Goal: Task Accomplishment & Management: Manage account settings

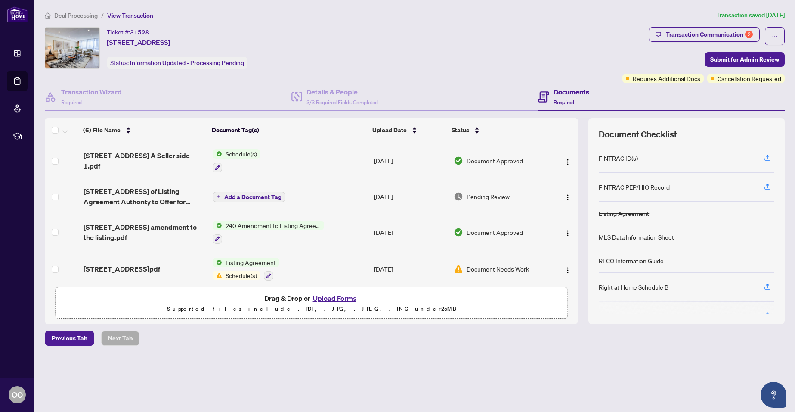
click at [331, 300] on button "Upload Forms" at bounding box center [334, 297] width 49 height 11
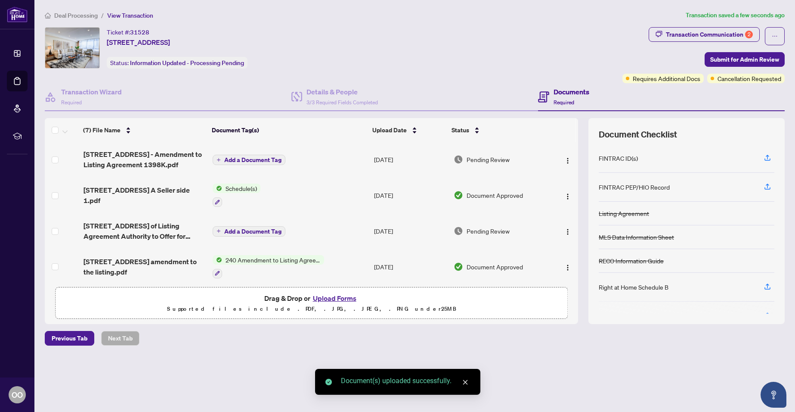
click at [328, 297] on button "Upload Forms" at bounding box center [334, 297] width 49 height 11
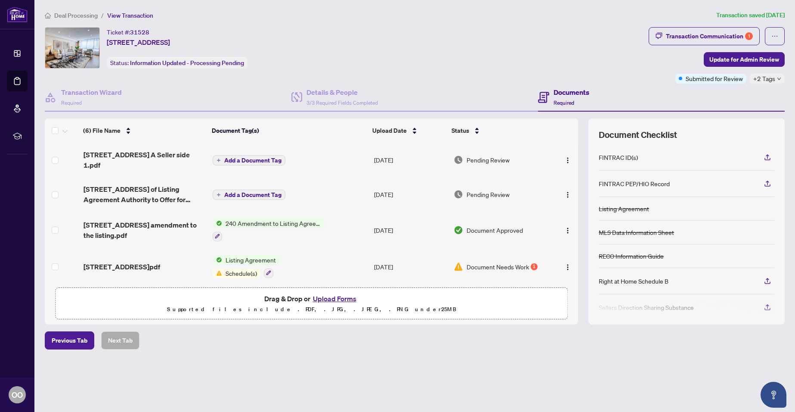
click at [246, 225] on span "240 Amendment to Listing Agreement - Authority to Offer for Sale Price Change/E…" at bounding box center [273, 222] width 102 height 9
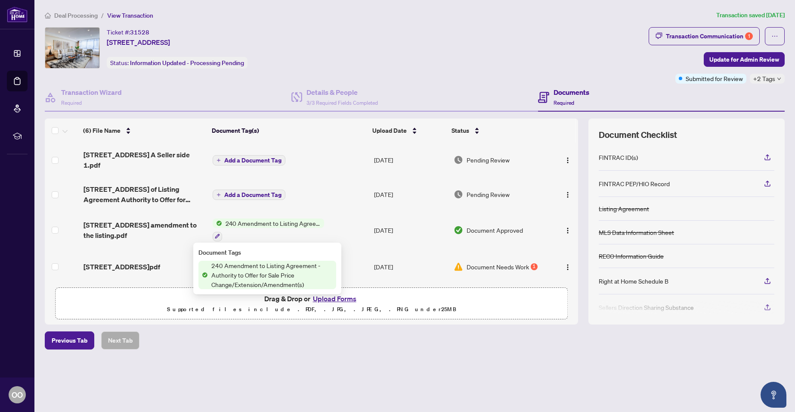
click at [238, 267] on span "240 Amendment to Listing Agreement - Authority to Offer for Sale Price Change/E…" at bounding box center [272, 274] width 128 height 28
